Goal: Task Accomplishment & Management: Manage account settings

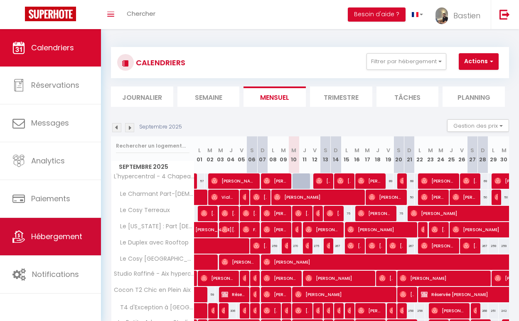
click at [79, 235] on span "Hébergement" at bounding box center [56, 236] width 51 height 10
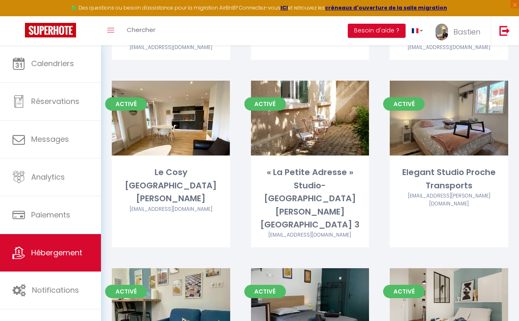
scroll to position [768, 0]
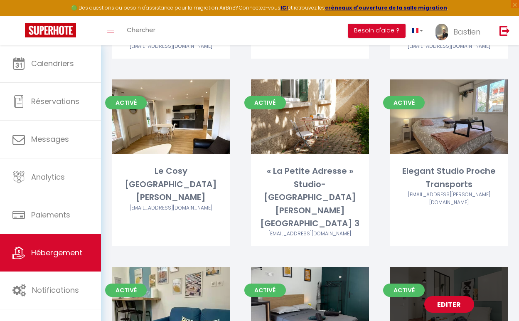
click at [440, 296] on link "Editer" at bounding box center [449, 304] width 50 height 17
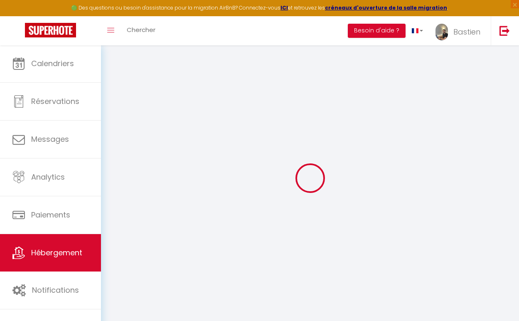
select select "+ 55 %"
select select
select select "false"
select select
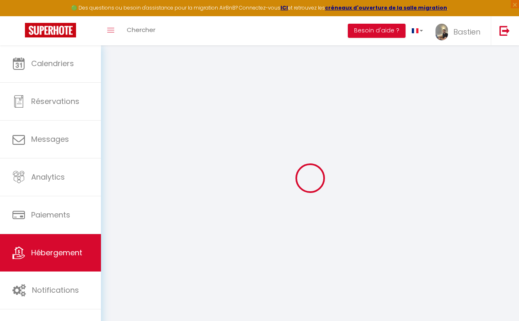
select select
checkbox input "false"
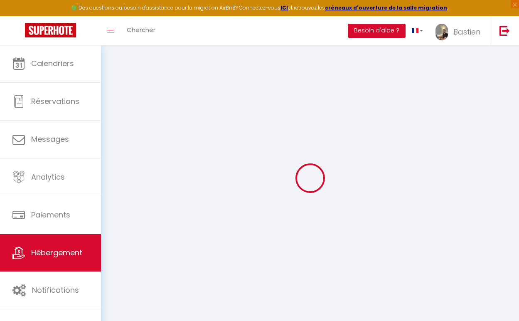
checkbox input "false"
select select
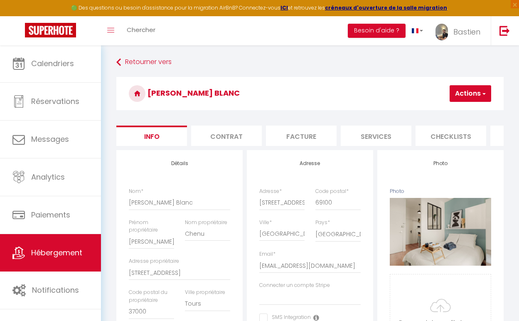
select select
checkbox input "false"
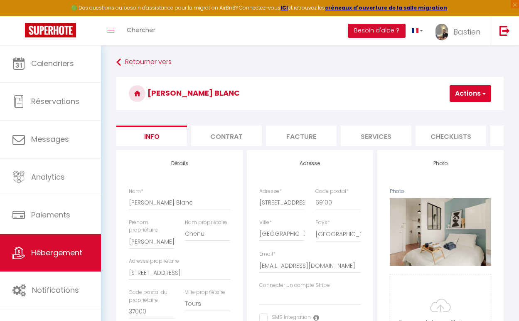
checkbox input "false"
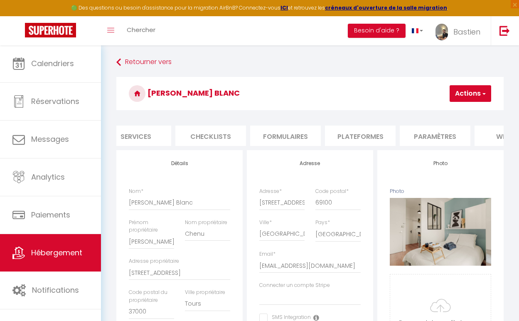
click at [378, 137] on li "Plateformes" at bounding box center [360, 135] width 71 height 20
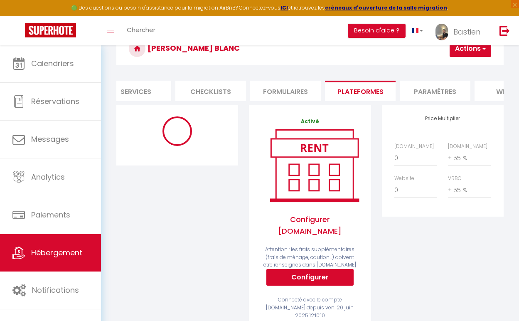
select select
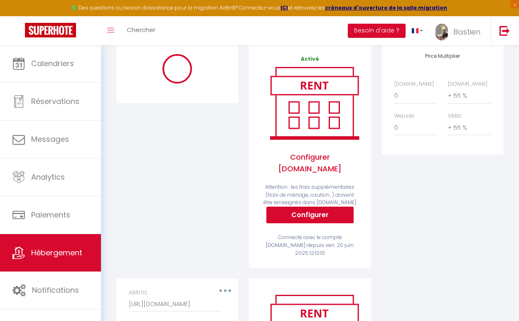
select select "90"
select select
select select "EUR"
select select
select select "14771-1441098109276831841"
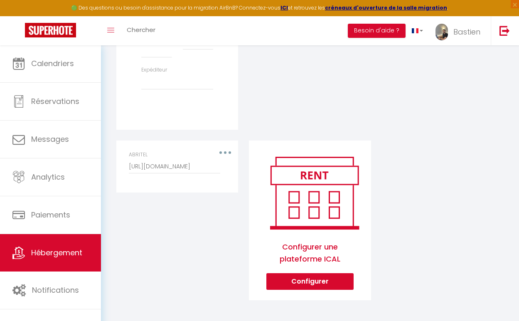
scroll to position [363, 0]
click at [228, 151] on div "ABRITEL [URL][DOMAIN_NAME]" at bounding box center [177, 166] width 108 height 31
click at [224, 151] on div "ABRITEL [URL][DOMAIN_NAME]" at bounding box center [177, 162] width 97 height 23
click at [230, 154] on div "ABRITEL [URL][DOMAIN_NAME]" at bounding box center [177, 166] width 108 height 31
click at [235, 154] on button "button" at bounding box center [225, 153] width 22 height 16
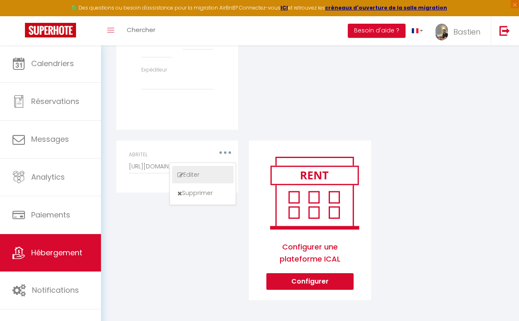
click at [206, 178] on button "Editer" at bounding box center [202, 174] width 61 height 17
type input "ABRITEL"
type input "[URL][DOMAIN_NAME]"
select select "1"
select select "true"
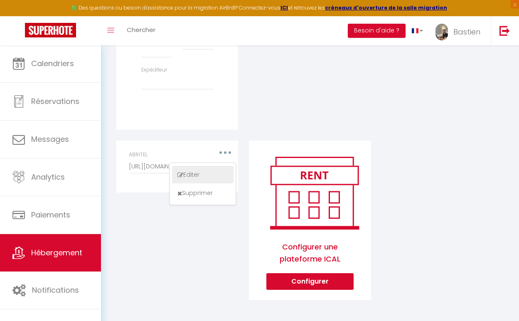
select select
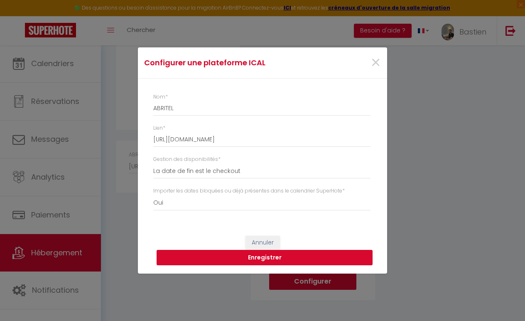
click at [224, 259] on button "Enregistrer" at bounding box center [265, 258] width 216 height 16
select select
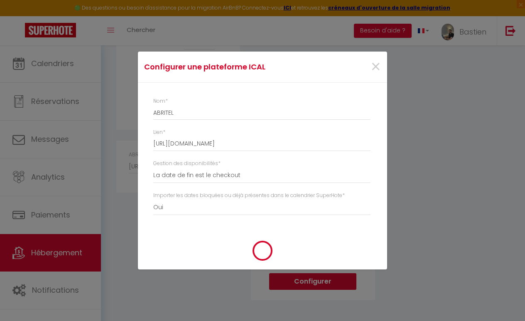
select select
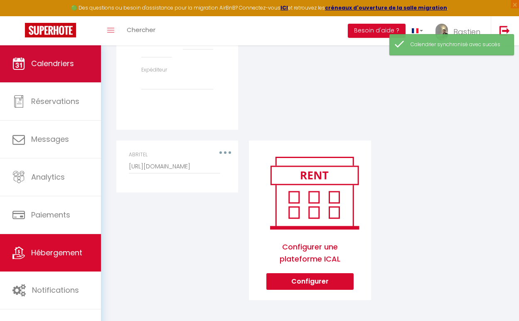
click at [77, 72] on link "Calendriers" at bounding box center [50, 63] width 101 height 37
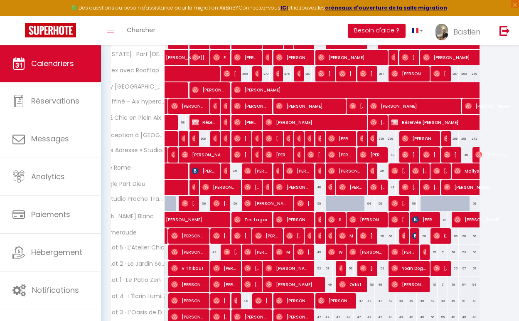
scroll to position [0, 30]
